Goal: Task Accomplishment & Management: Manage account settings

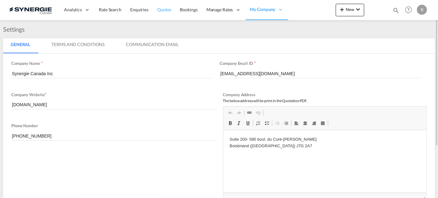
click at [166, 12] on span "Quotes" at bounding box center [164, 10] width 14 height 6
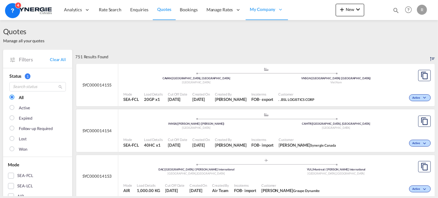
click at [395, 13] on md-icon "icon-magnify" at bounding box center [396, 10] width 7 height 7
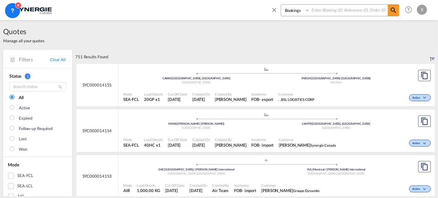
click at [294, 11] on select "Bookings Quotes Enquiries" at bounding box center [296, 10] width 30 height 11
select select "Quotes"
click at [281, 5] on select "Bookings Quotes Enquiries" at bounding box center [296, 10] width 30 height 11
click at [337, 11] on input at bounding box center [349, 10] width 78 height 11
click at [320, 11] on input at bounding box center [349, 10] width 78 height 11
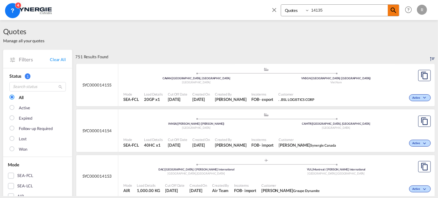
type input "14135"
click at [395, 15] on span at bounding box center [393, 10] width 11 height 11
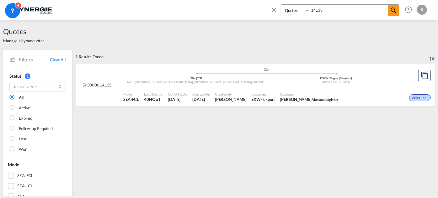
click at [267, 73] on span at bounding box center [337, 74] width 140 height 2
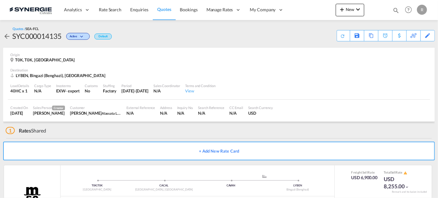
scroll to position [31, 0]
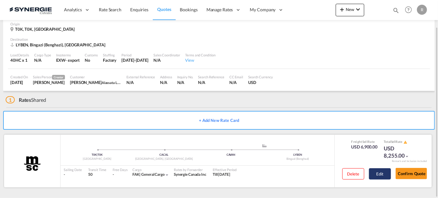
click at [385, 173] on button "Edit" at bounding box center [380, 174] width 22 height 11
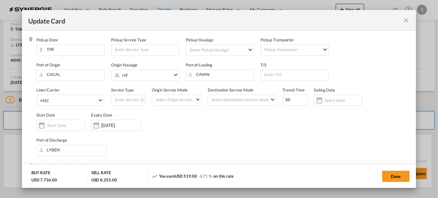
select select "per container"
select select "per B/L"
select select "per shipment"
select select "per B/L"
select select "per shipment"
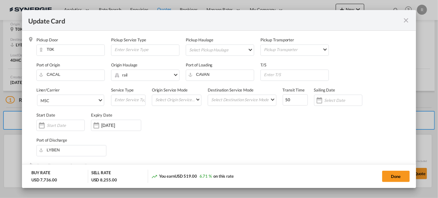
select select "per_declaration"
select select "per container"
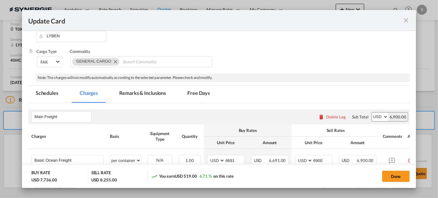
scroll to position [114, 0]
click at [138, 95] on md-tab-item "Remarks & Inclusions" at bounding box center [143, 94] width 62 height 17
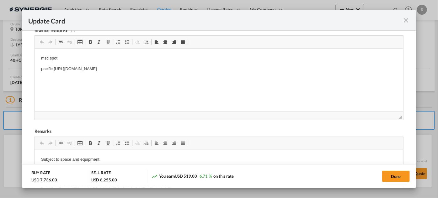
scroll to position [200, 0]
click at [98, 57] on p "msc spot" at bounding box center [219, 57] width 356 height 7
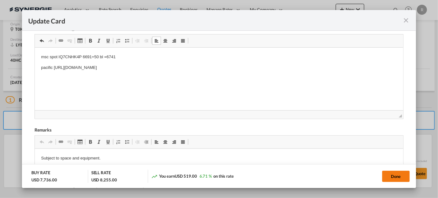
click at [393, 180] on button "Done" at bounding box center [396, 176] width 28 height 11
type input "[DATE]"
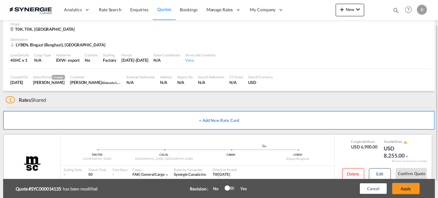
scroll to position [50, 0]
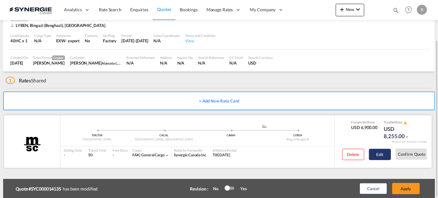
click at [381, 154] on button "Edit" at bounding box center [380, 154] width 22 height 11
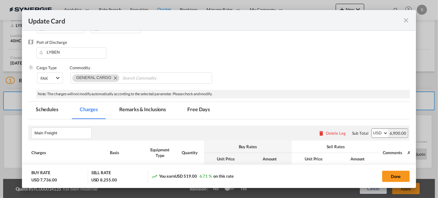
scroll to position [143, 0]
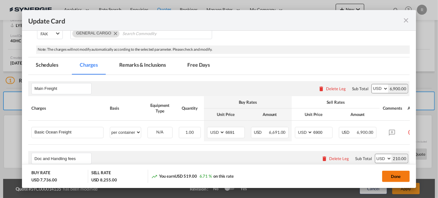
click at [394, 177] on button "Done" at bounding box center [396, 176] width 28 height 11
type input "[DATE]"
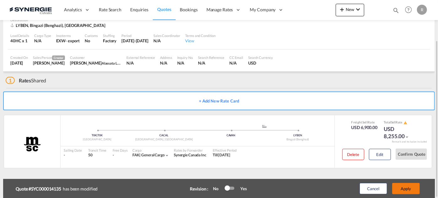
click at [400, 190] on button "Apply" at bounding box center [406, 188] width 28 height 11
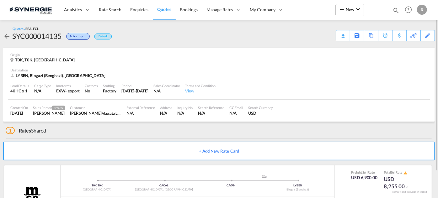
scroll to position [31, 0]
